Goal: Information Seeking & Learning: Learn about a topic

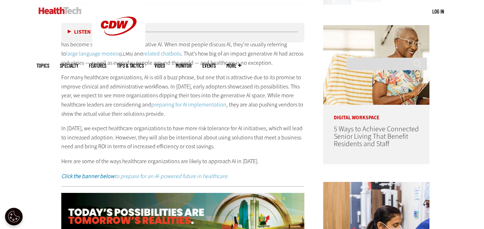
scroll to position [375, 0]
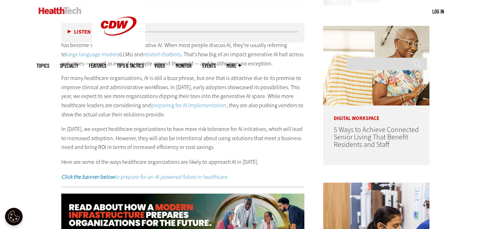
click at [265, 146] on p "In [DATE], we expect healthcare organizations to have more risk tolerance for A…" at bounding box center [182, 138] width 243 height 27
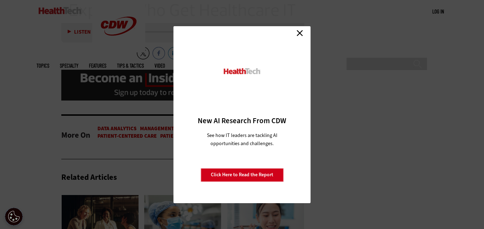
scroll to position [1514, 0]
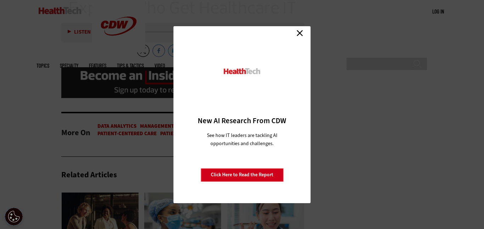
click at [297, 36] on link "Close" at bounding box center [300, 33] width 11 height 11
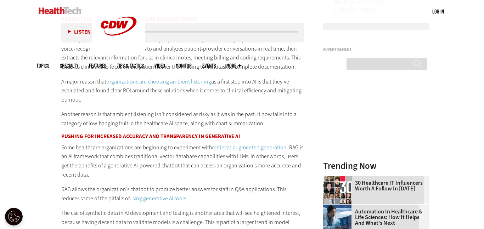
scroll to position [634, 0]
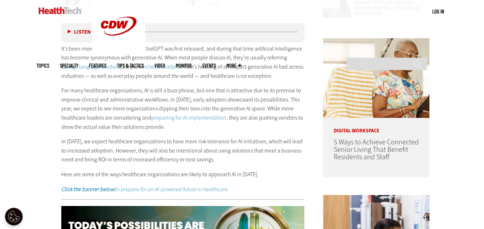
scroll to position [363, 0]
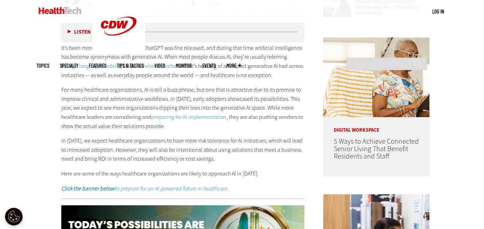
click at [241, 92] on p "For many healthcare organizations, AI is still a buzz phrase, but one that is a…" at bounding box center [182, 107] width 243 height 45
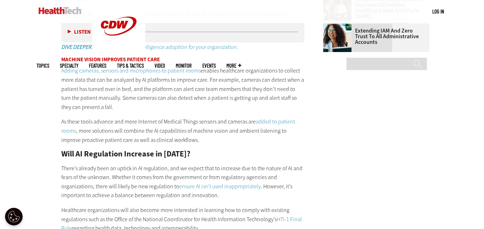
scroll to position [910, 0]
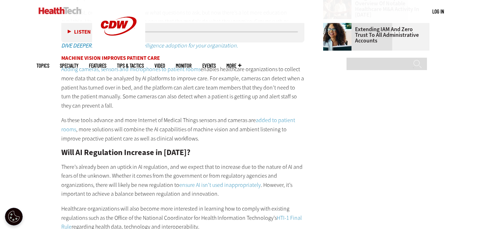
click at [14, 124] on div "Become an Insider Sign up [DATE] to receive premium content! Sign Up MENU Log i…" at bounding box center [242, 111] width 484 height 2042
click at [317, 139] on main "Home » Artificial Intelligence Close New AI Research From CDW See how IT leader…" at bounding box center [242, 122] width 411 height 1601
